Goal: Use online tool/utility: Utilize a website feature to perform a specific function

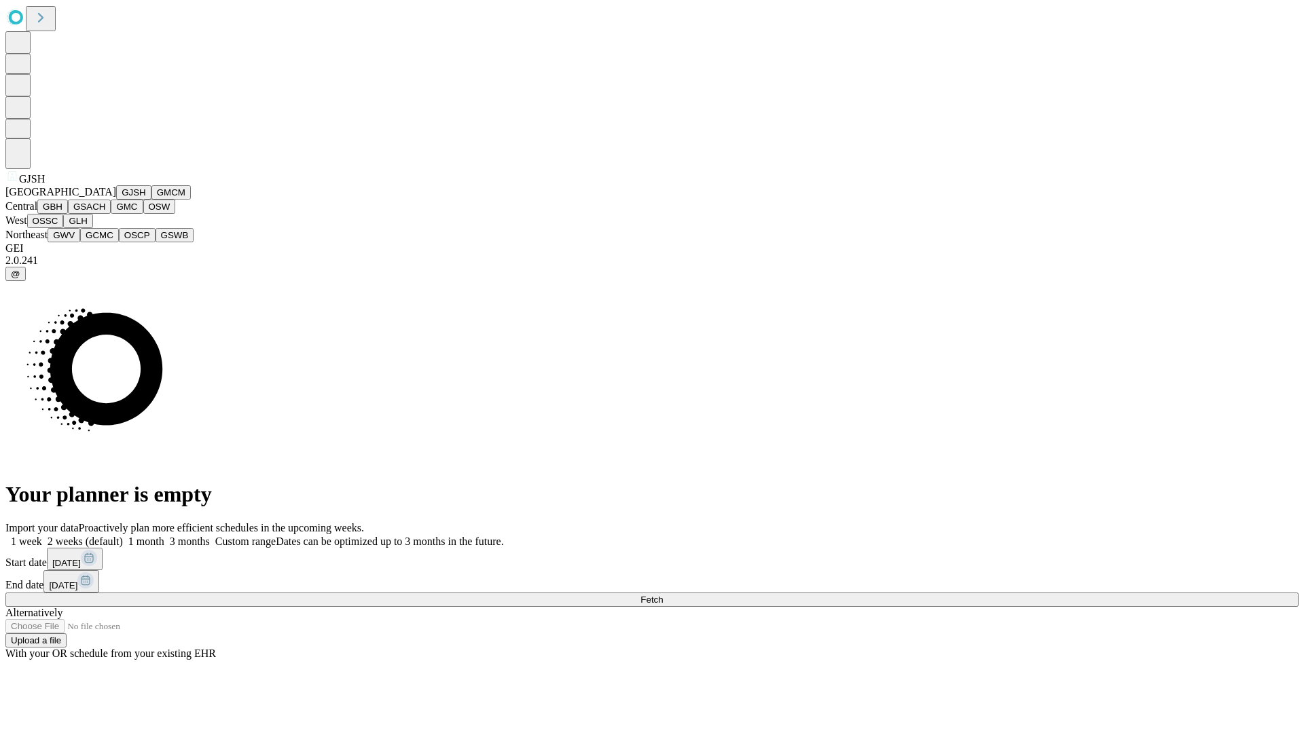
click at [116, 200] on button "GJSH" at bounding box center [133, 192] width 35 height 14
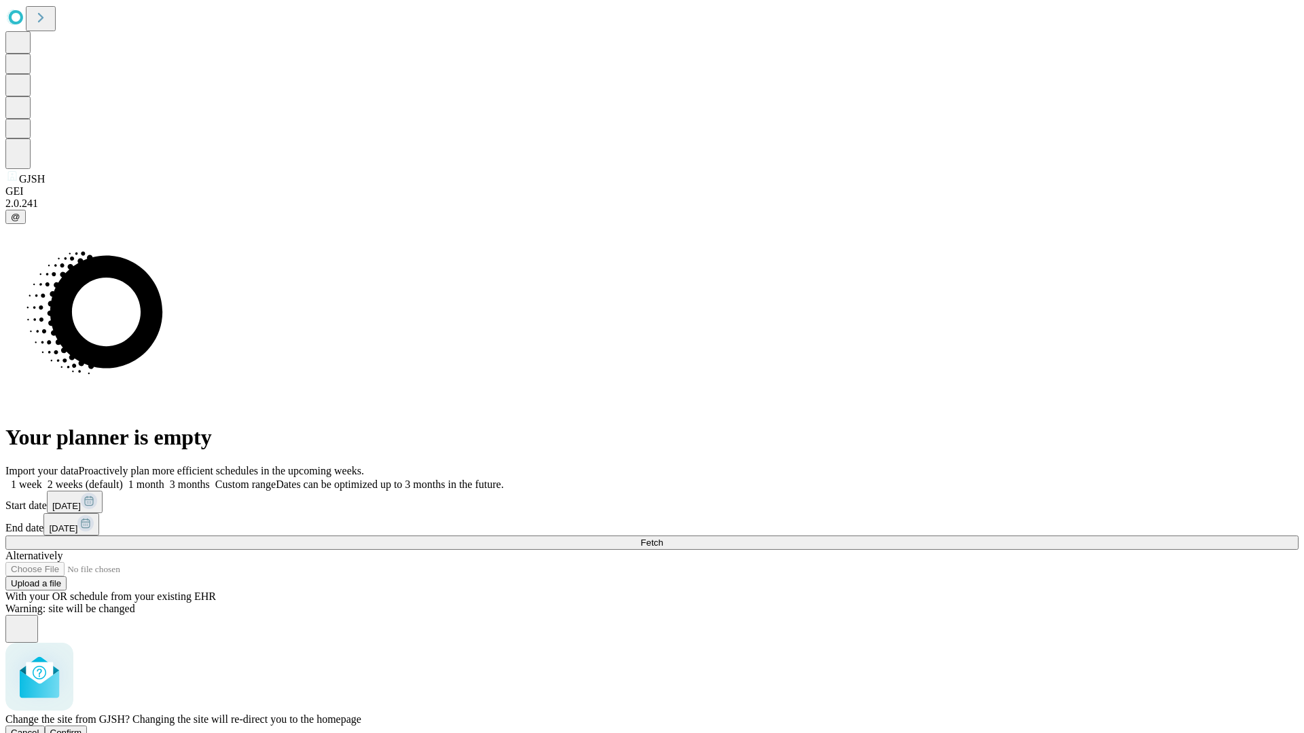
click at [82, 728] on span "Confirm" at bounding box center [66, 733] width 32 height 10
click at [164, 479] on label "1 month" at bounding box center [143, 485] width 41 height 12
click at [663, 538] on span "Fetch" at bounding box center [651, 543] width 22 height 10
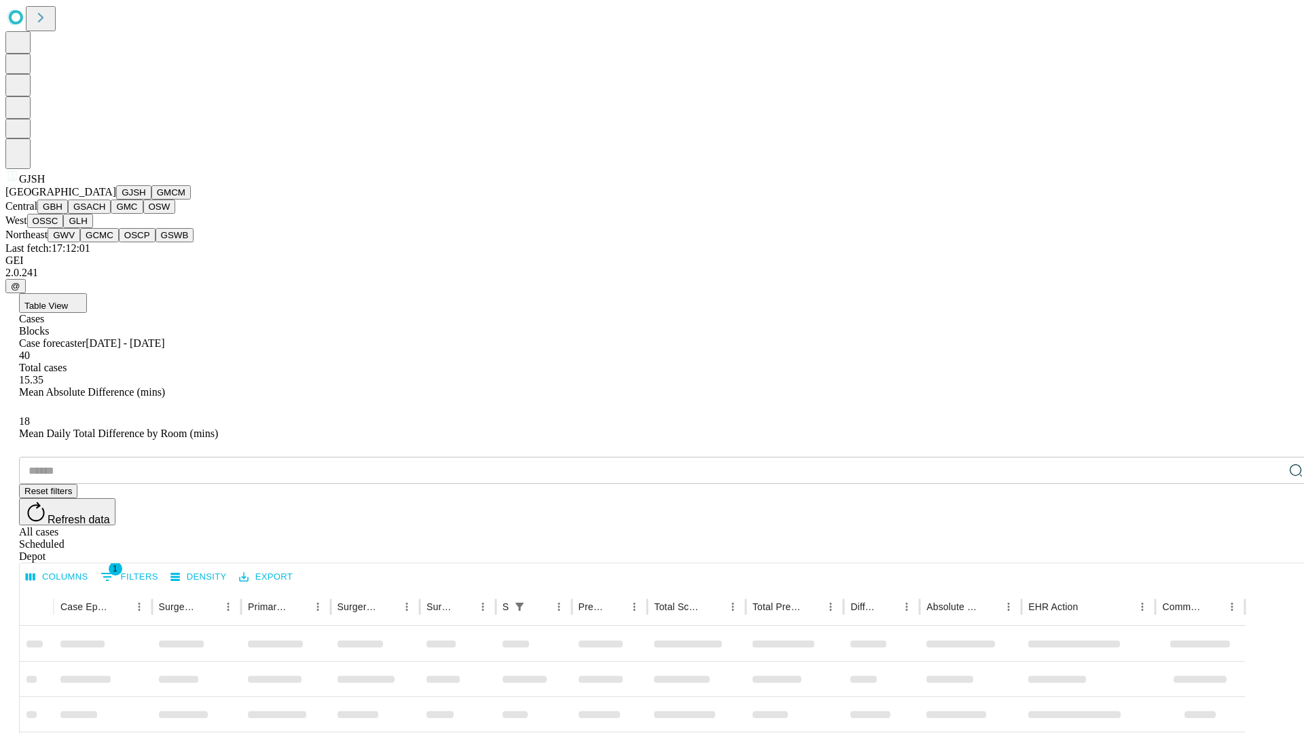
click at [151, 200] on button "GMCM" at bounding box center [170, 192] width 39 height 14
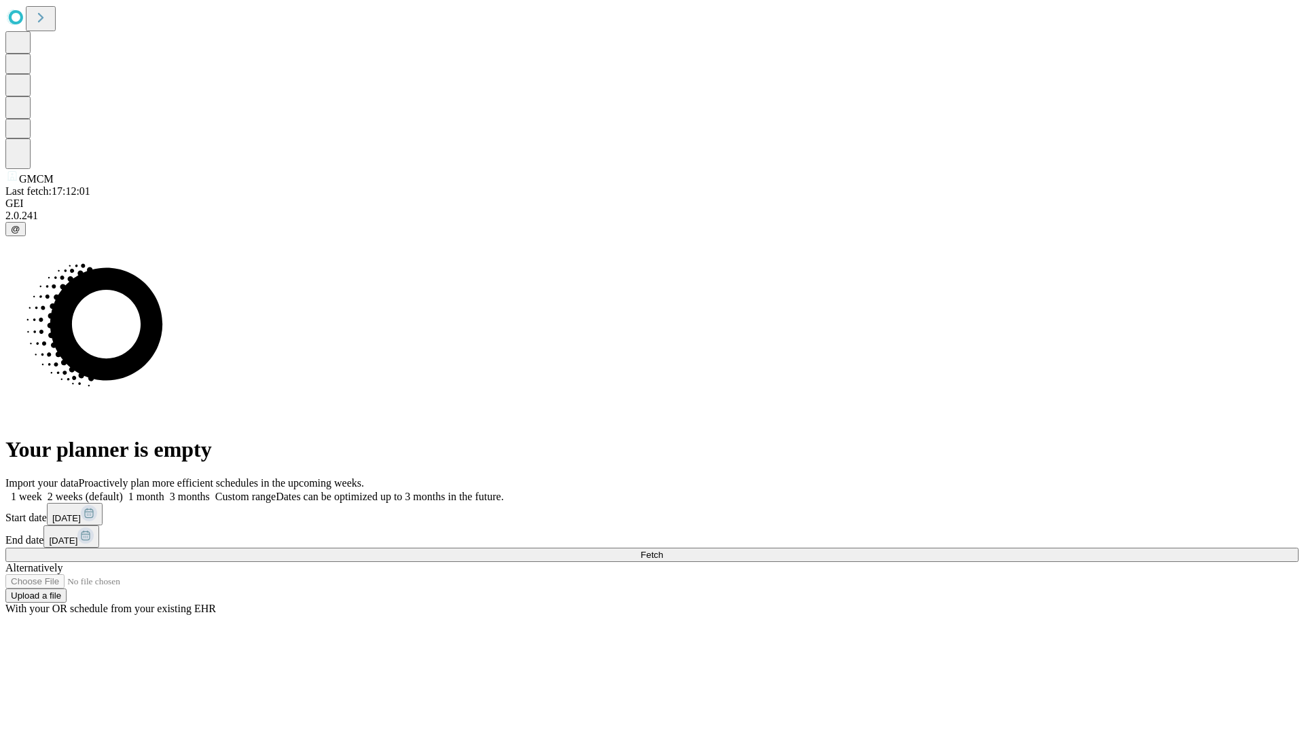
click at [164, 491] on label "1 month" at bounding box center [143, 497] width 41 height 12
click at [663, 550] on span "Fetch" at bounding box center [651, 555] width 22 height 10
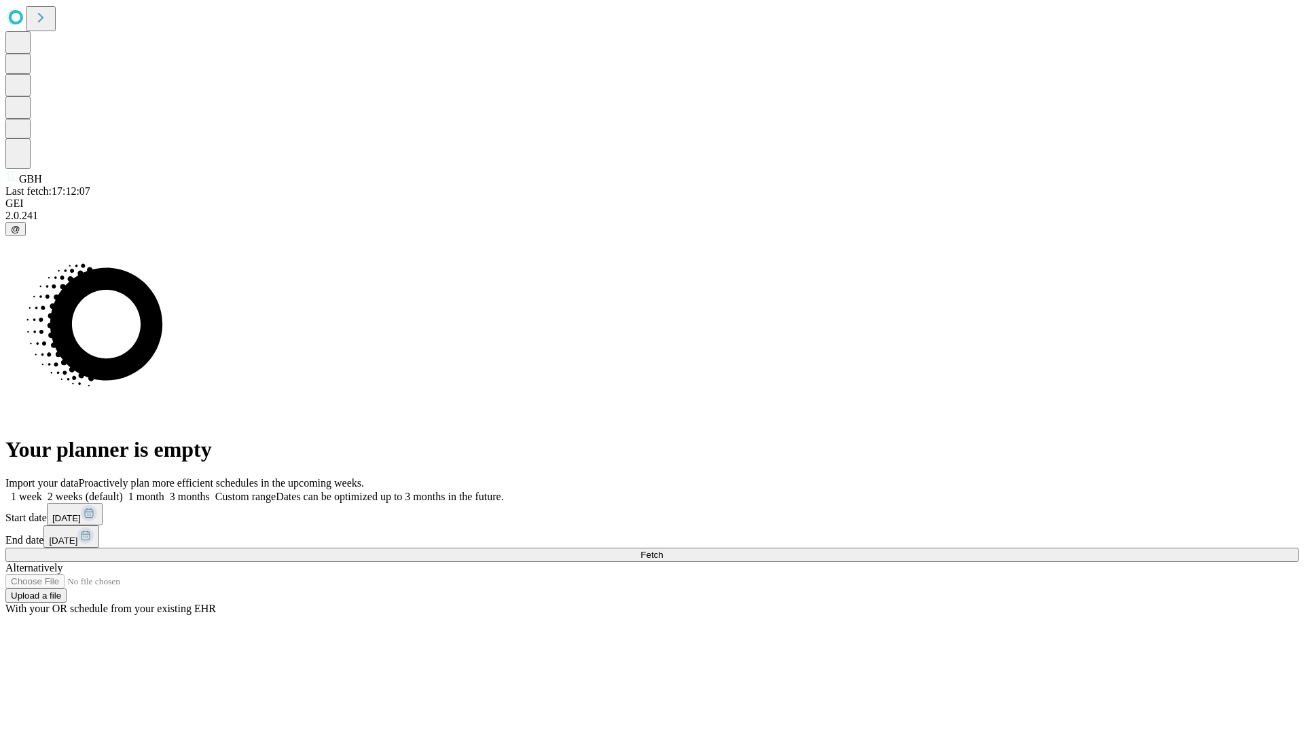
click at [164, 491] on label "1 month" at bounding box center [143, 497] width 41 height 12
click at [663, 550] on span "Fetch" at bounding box center [651, 555] width 22 height 10
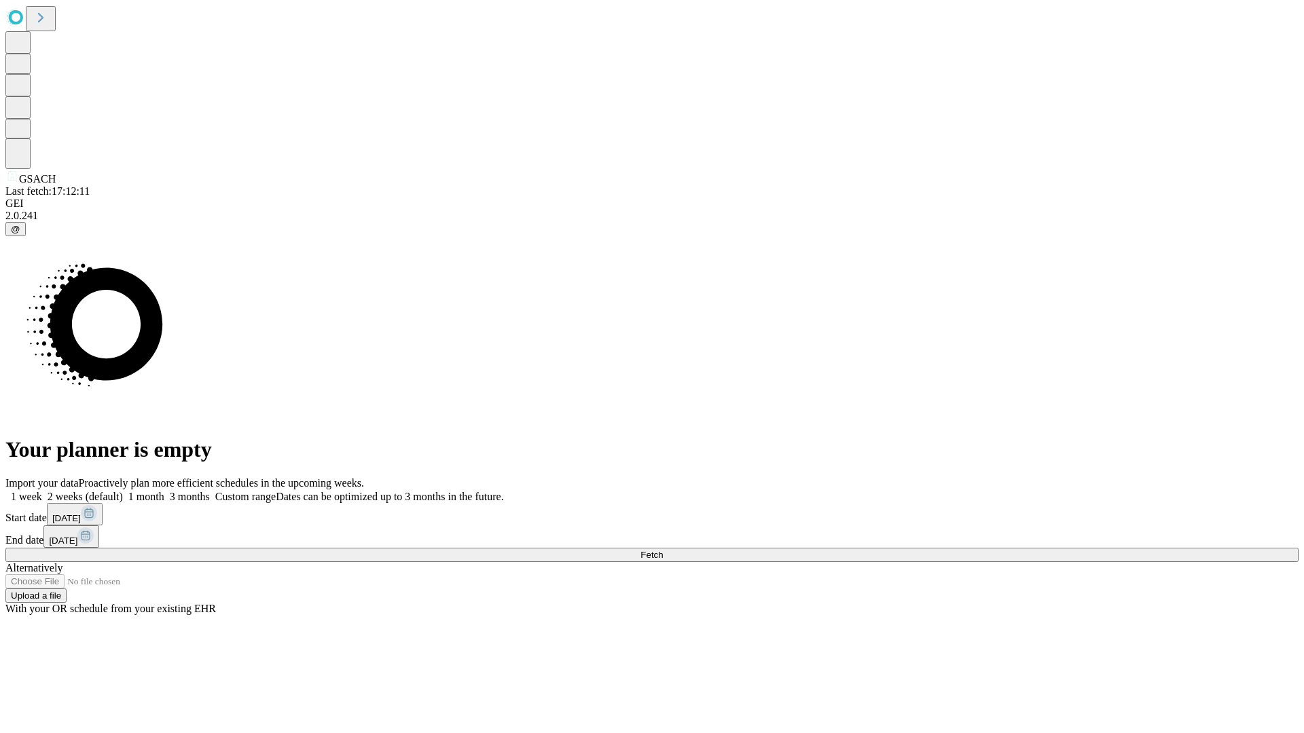
click at [164, 491] on label "1 month" at bounding box center [143, 497] width 41 height 12
click at [663, 550] on span "Fetch" at bounding box center [651, 555] width 22 height 10
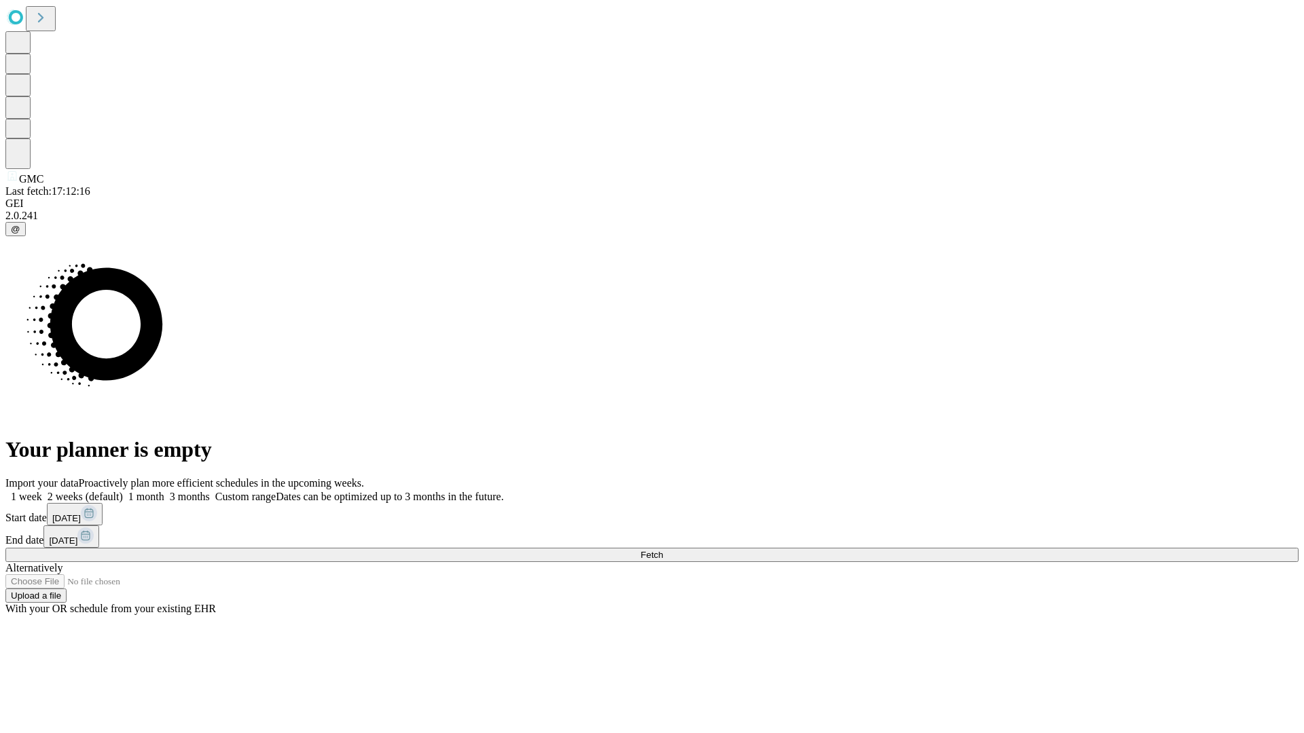
click at [164, 491] on label "1 month" at bounding box center [143, 497] width 41 height 12
click at [663, 550] on span "Fetch" at bounding box center [651, 555] width 22 height 10
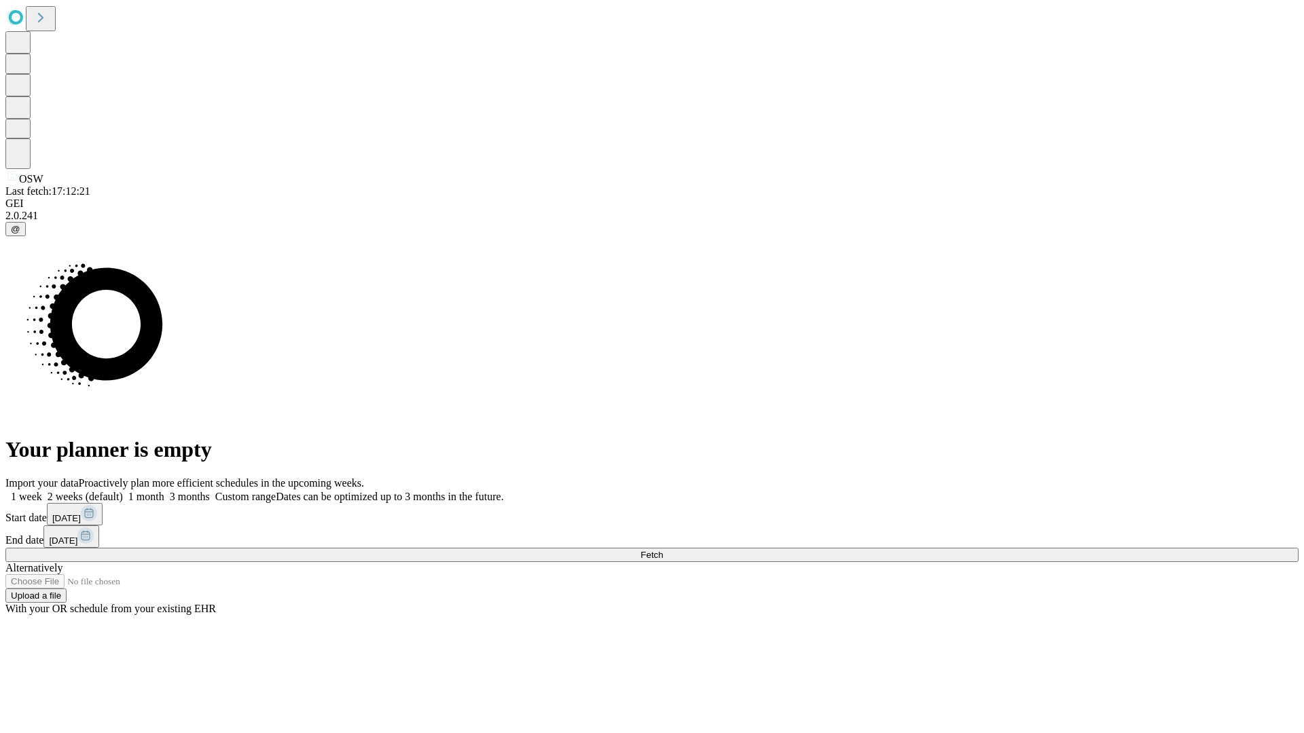
click at [164, 491] on label "1 month" at bounding box center [143, 497] width 41 height 12
click at [663, 550] on span "Fetch" at bounding box center [651, 555] width 22 height 10
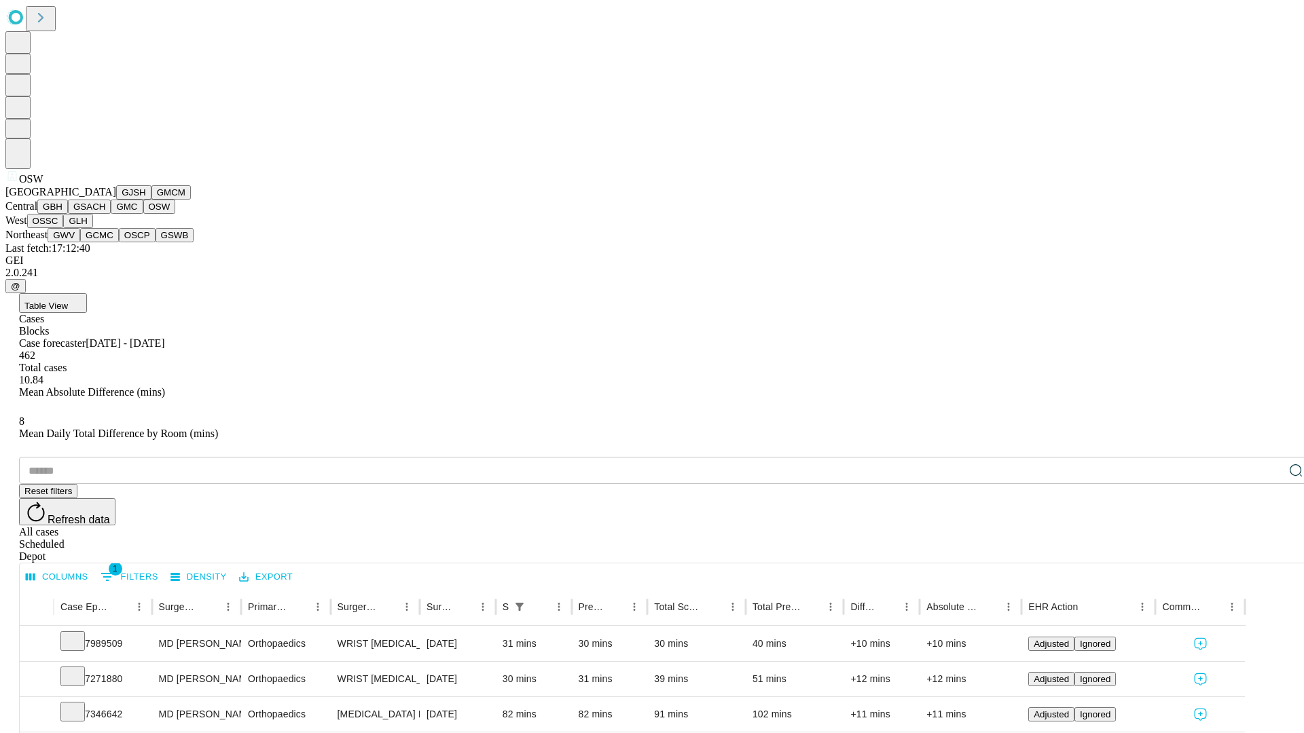
click at [64, 228] on button "OSSC" at bounding box center [45, 221] width 37 height 14
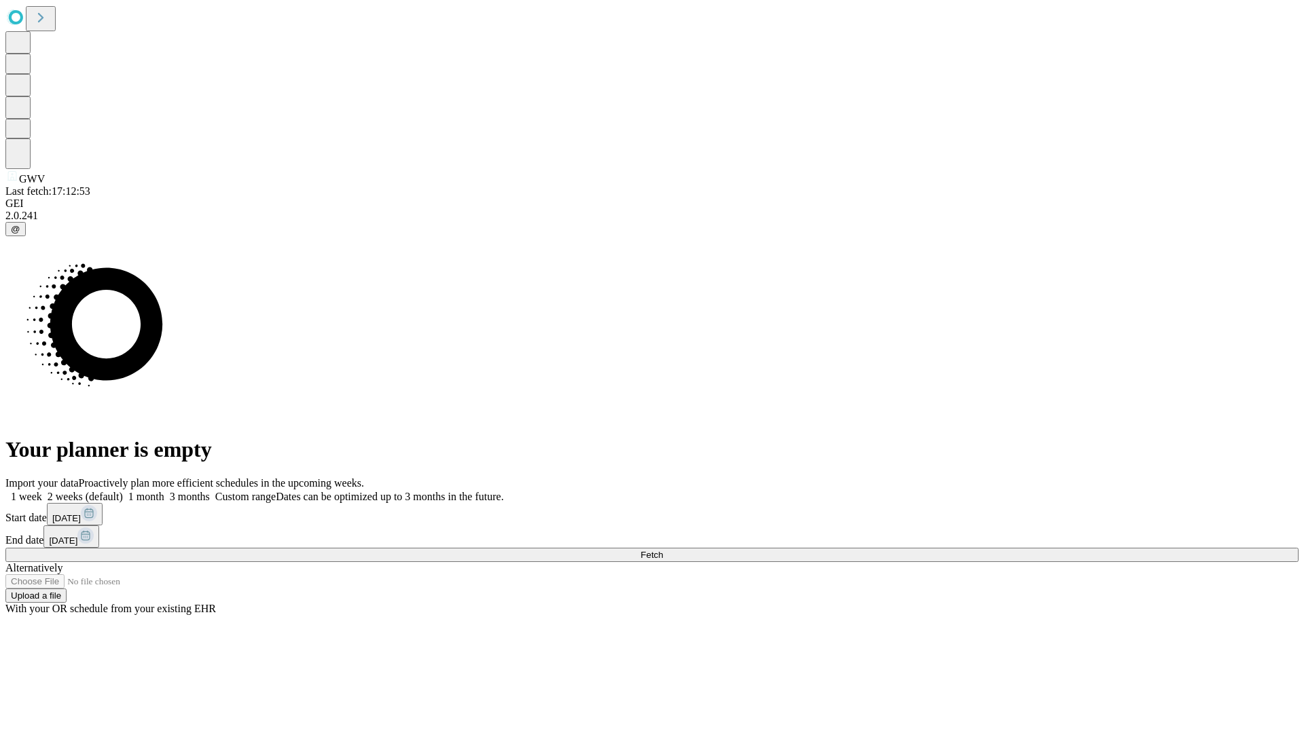
click at [164, 491] on label "1 month" at bounding box center [143, 497] width 41 height 12
click at [663, 550] on span "Fetch" at bounding box center [651, 555] width 22 height 10
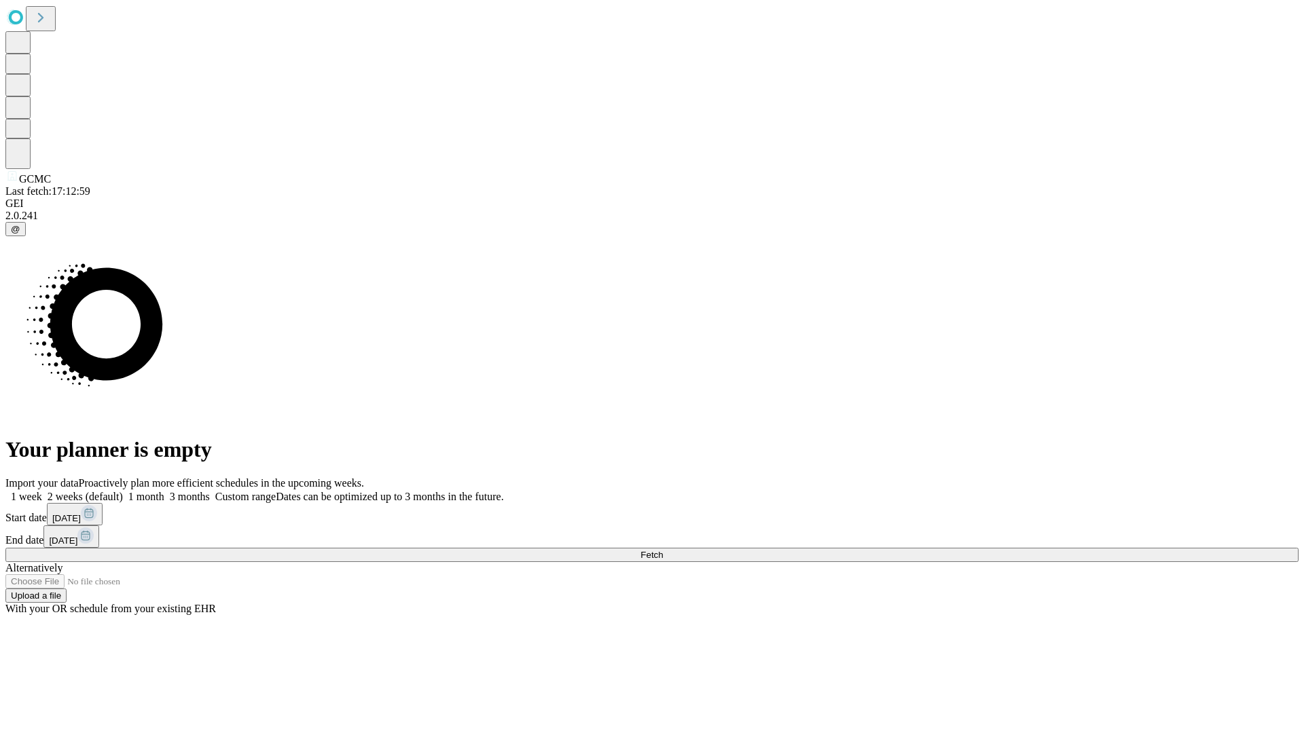
click at [164, 491] on label "1 month" at bounding box center [143, 497] width 41 height 12
click at [663, 550] on span "Fetch" at bounding box center [651, 555] width 22 height 10
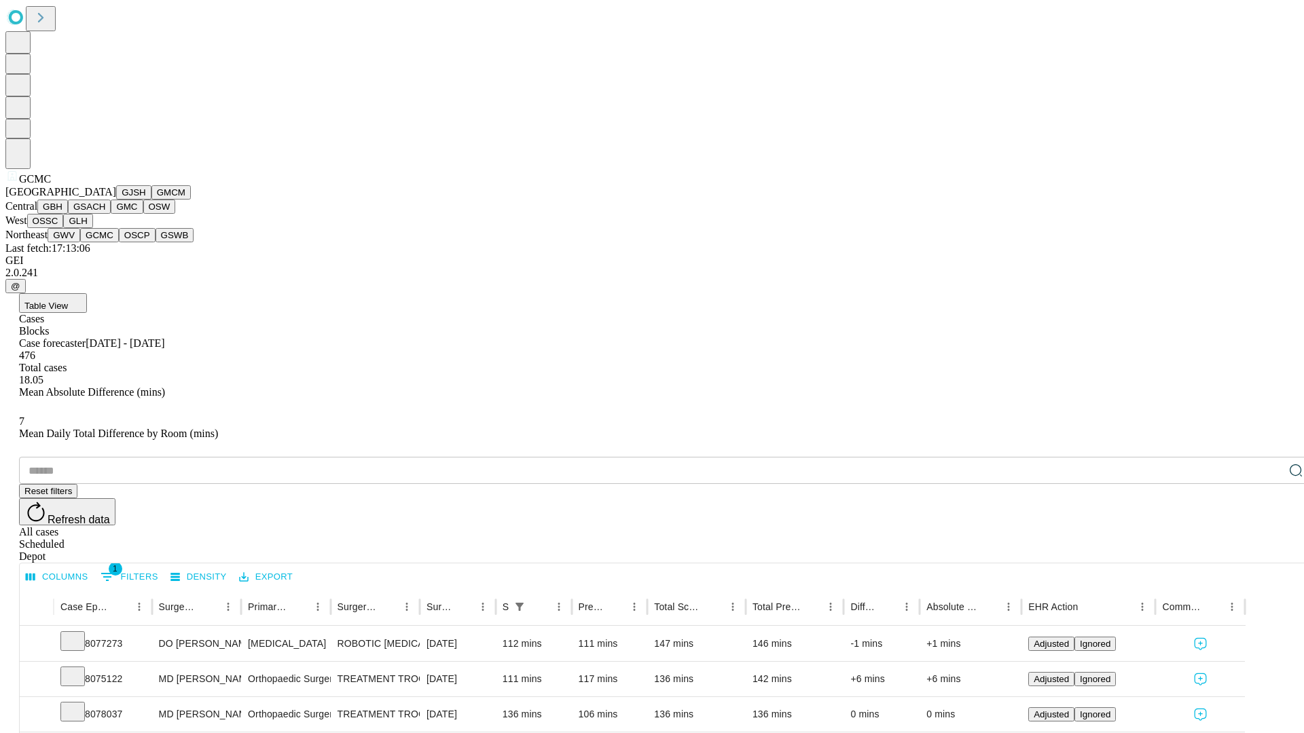
click at [119, 242] on button "OSCP" at bounding box center [137, 235] width 37 height 14
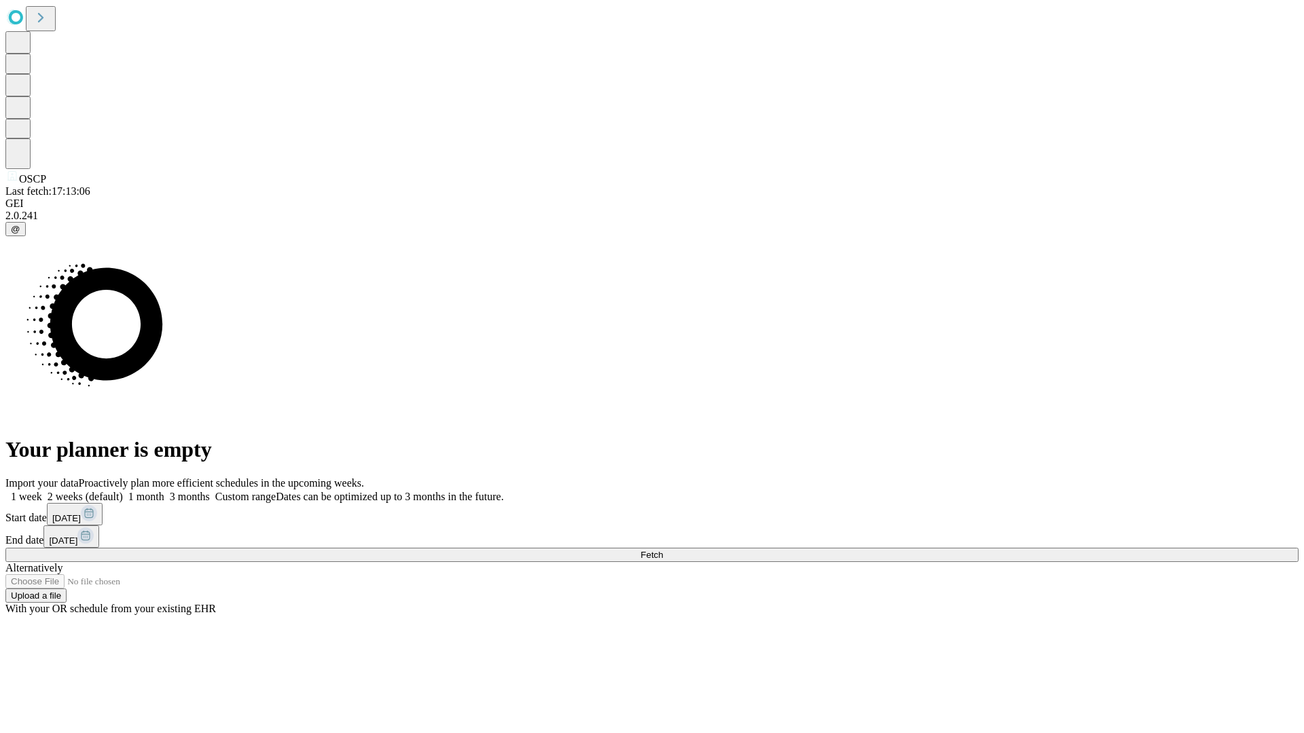
click at [663, 550] on span "Fetch" at bounding box center [651, 555] width 22 height 10
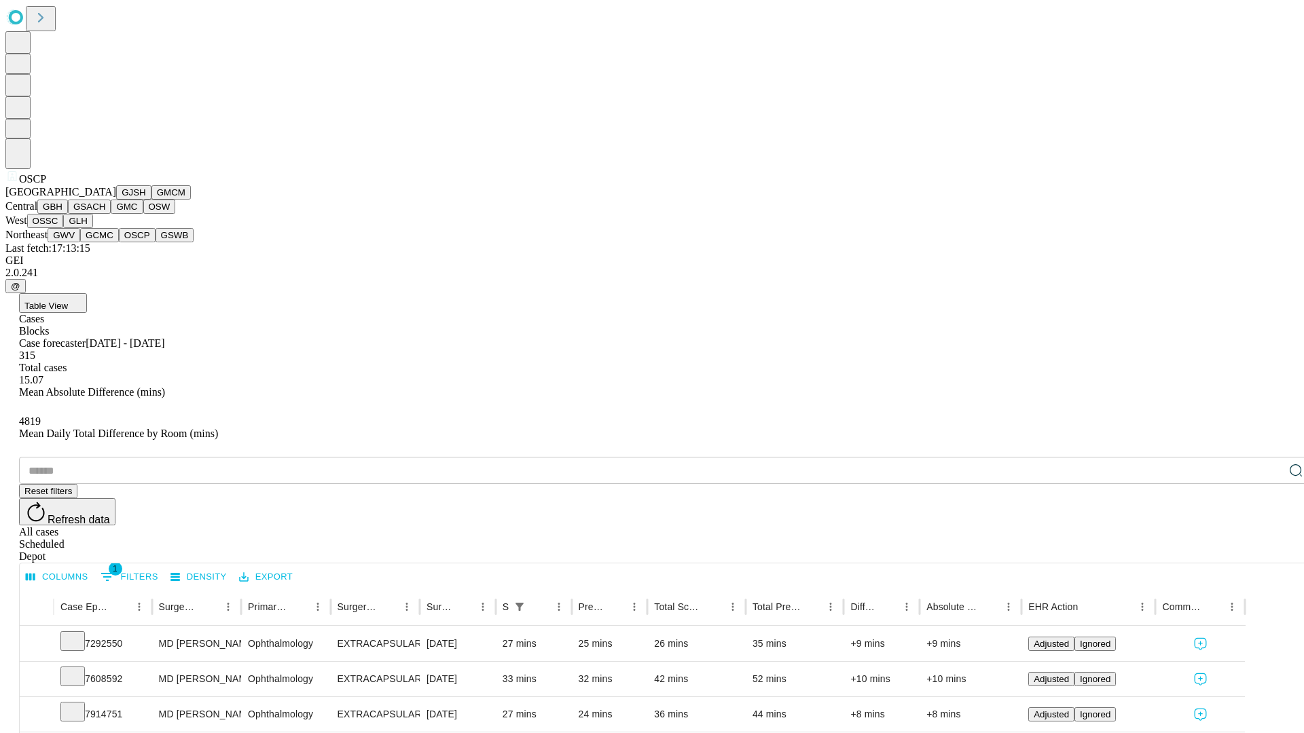
click at [156, 242] on button "GSWB" at bounding box center [175, 235] width 39 height 14
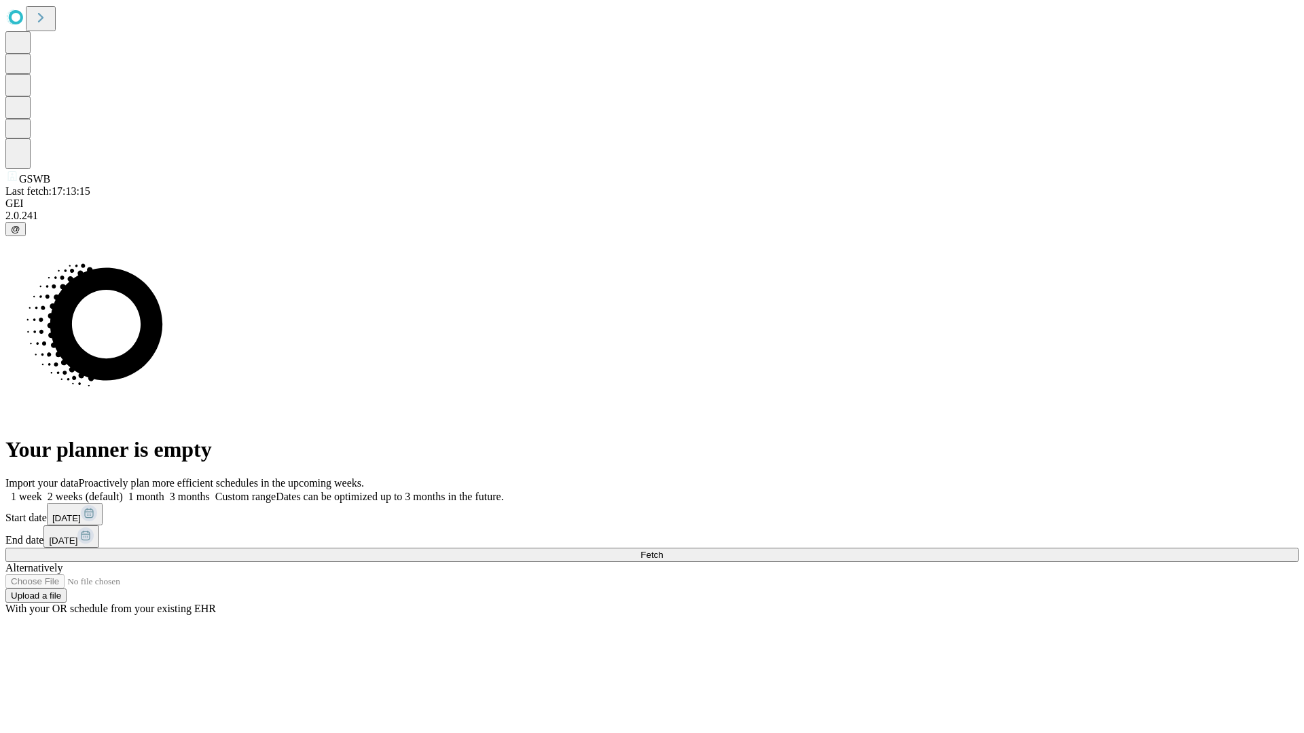
click at [164, 491] on label "1 month" at bounding box center [143, 497] width 41 height 12
click at [663, 550] on span "Fetch" at bounding box center [651, 555] width 22 height 10
